Goal: Information Seeking & Learning: Learn about a topic

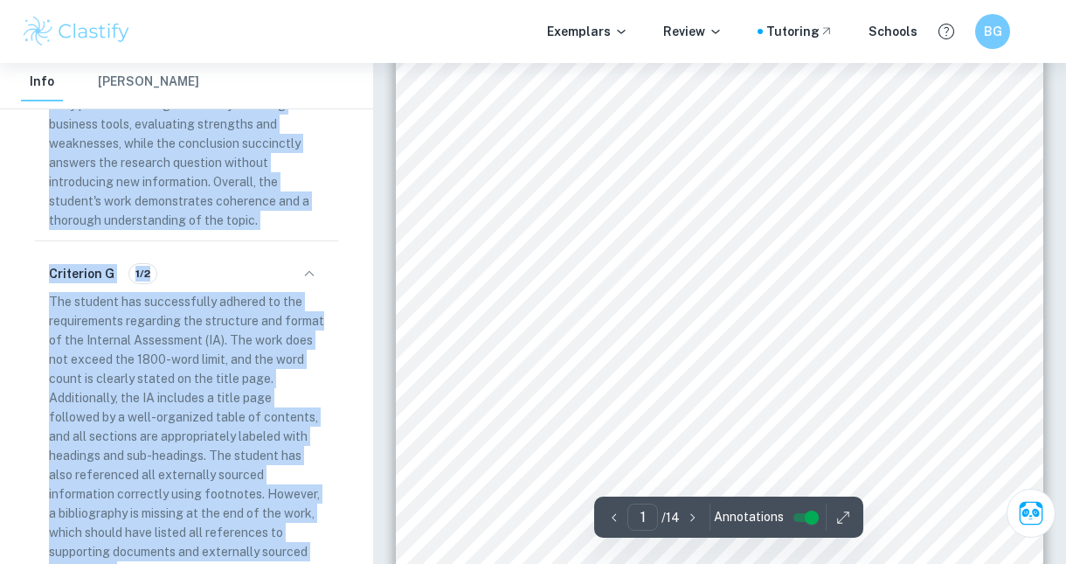
scroll to position [140, 0]
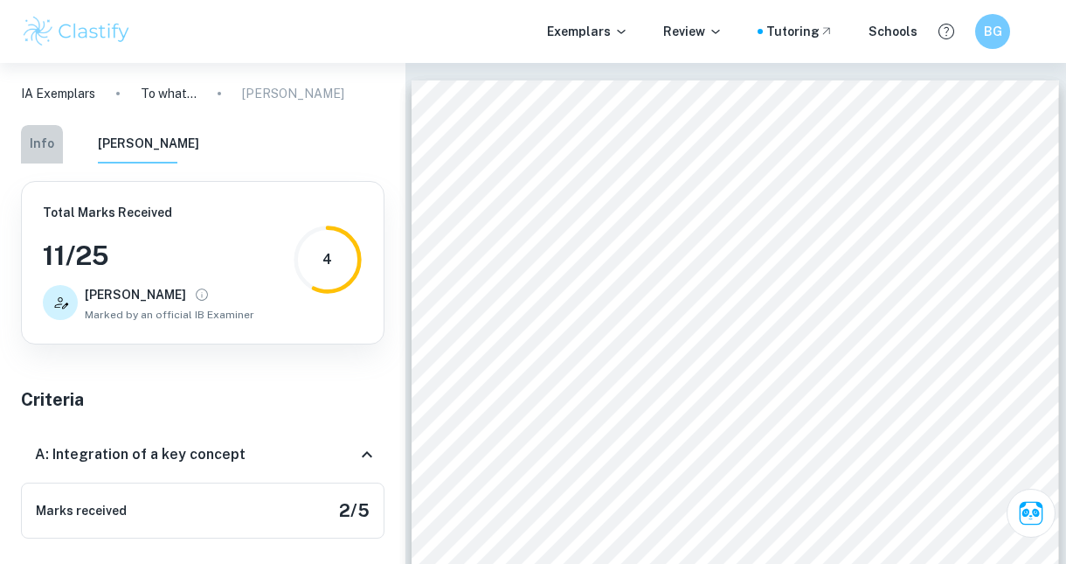
click at [48, 141] on button "Info" at bounding box center [42, 144] width 42 height 38
click at [264, 94] on p "[PERSON_NAME]" at bounding box center [293, 93] width 102 height 19
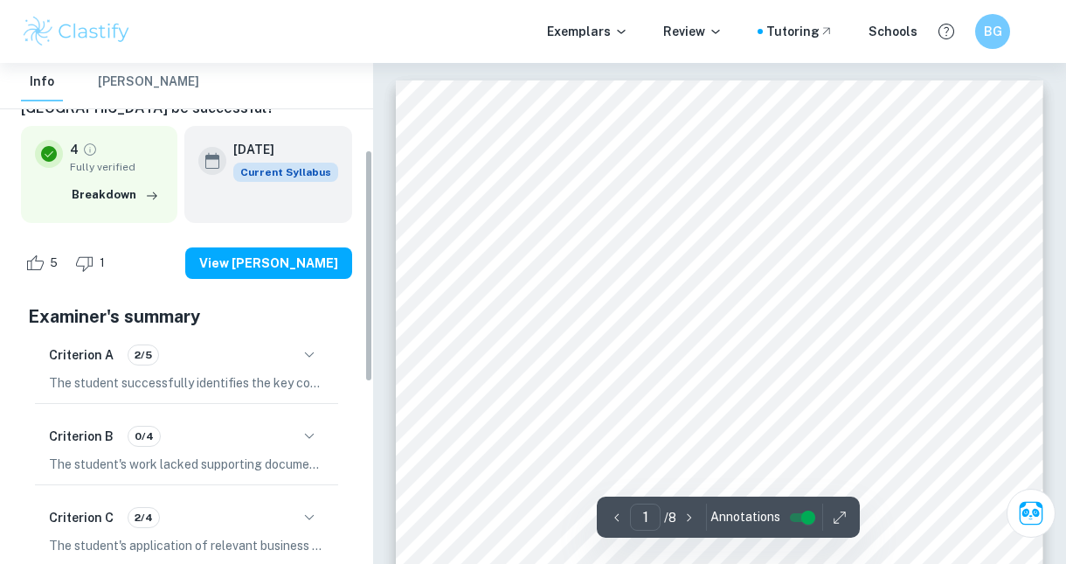
scroll to position [187, 0]
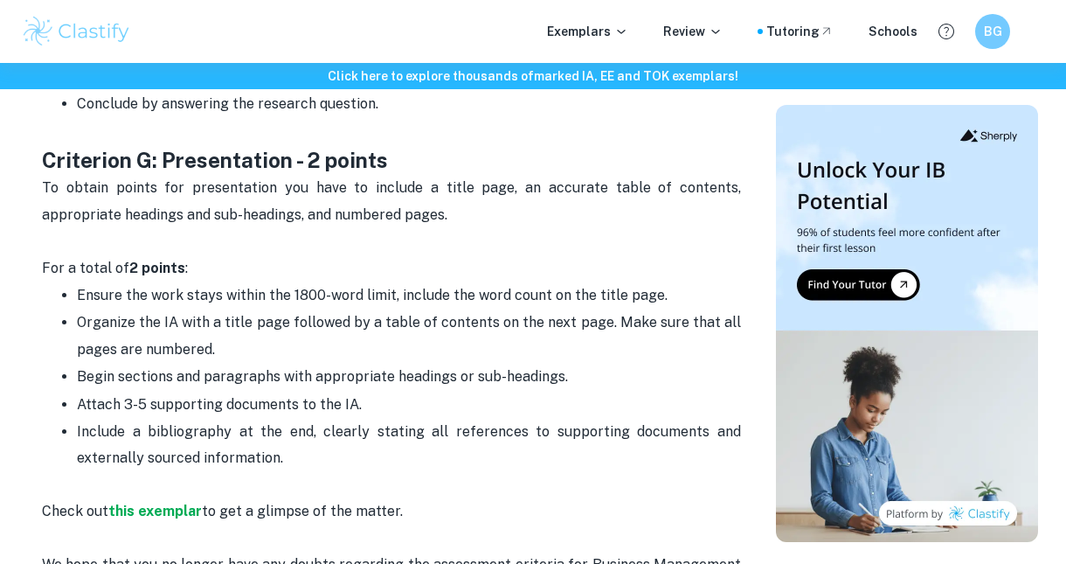
scroll to position [3903, 0]
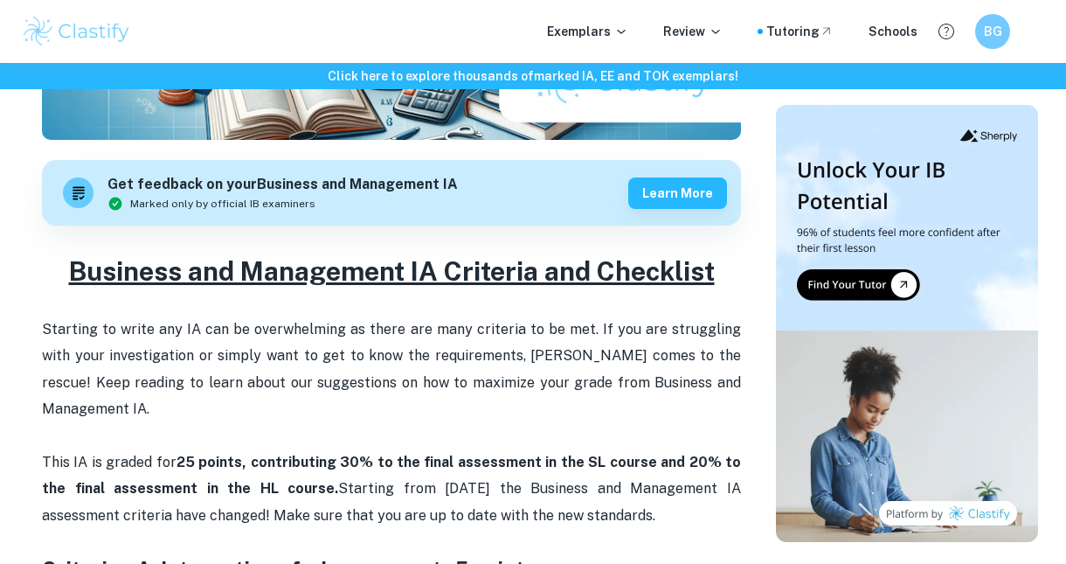
scroll to position [633, 0]
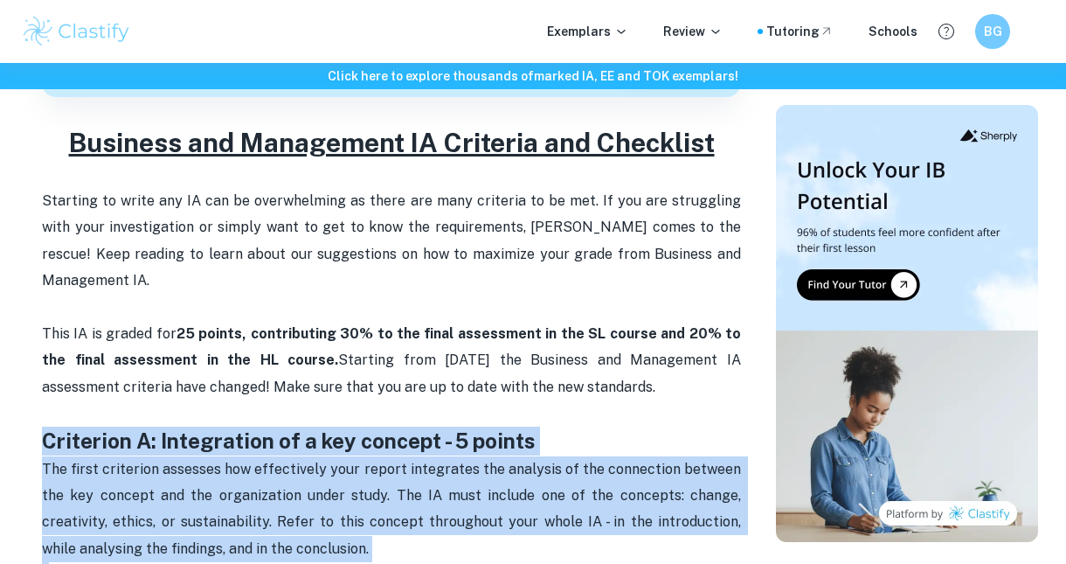
drag, startPoint x: 377, startPoint y: 412, endPoint x: 28, endPoint y: 409, distance: 348.8
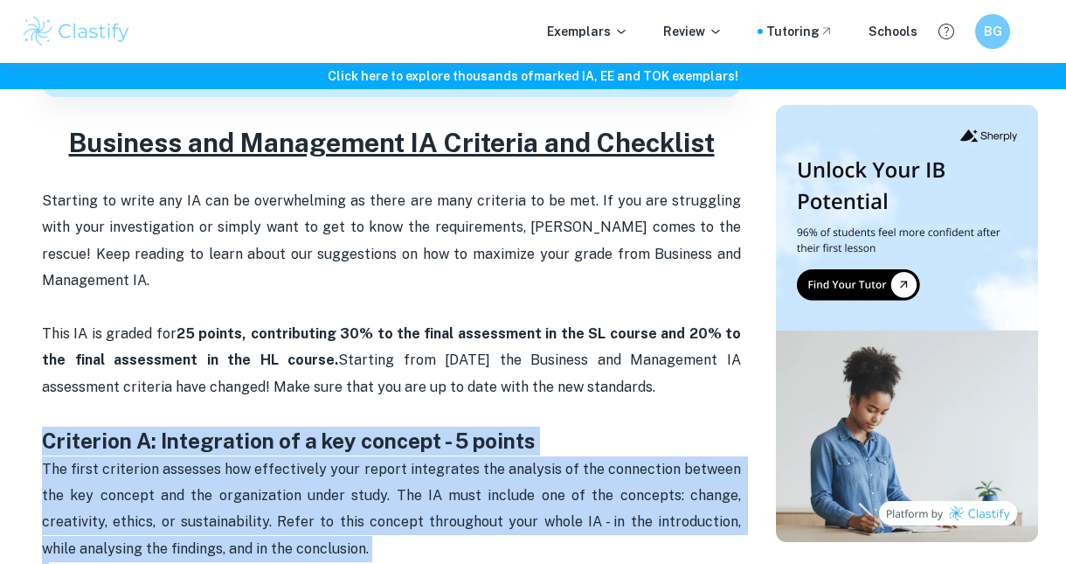
copy div "Criterion A: Integration of a key concept - 5 points The first criterion assess…"
